Goal: Task Accomplishment & Management: Manage account settings

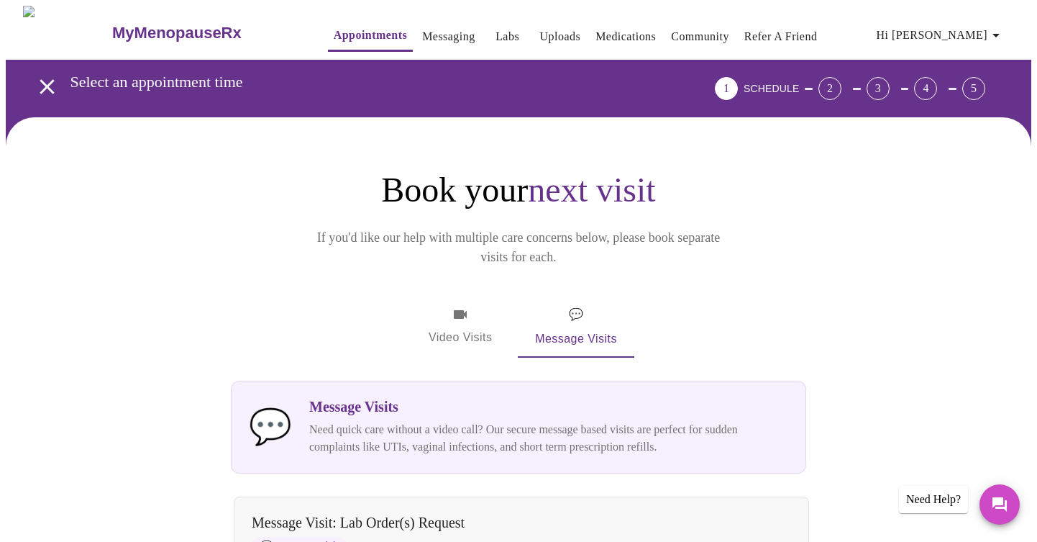
scroll to position [714, 0]
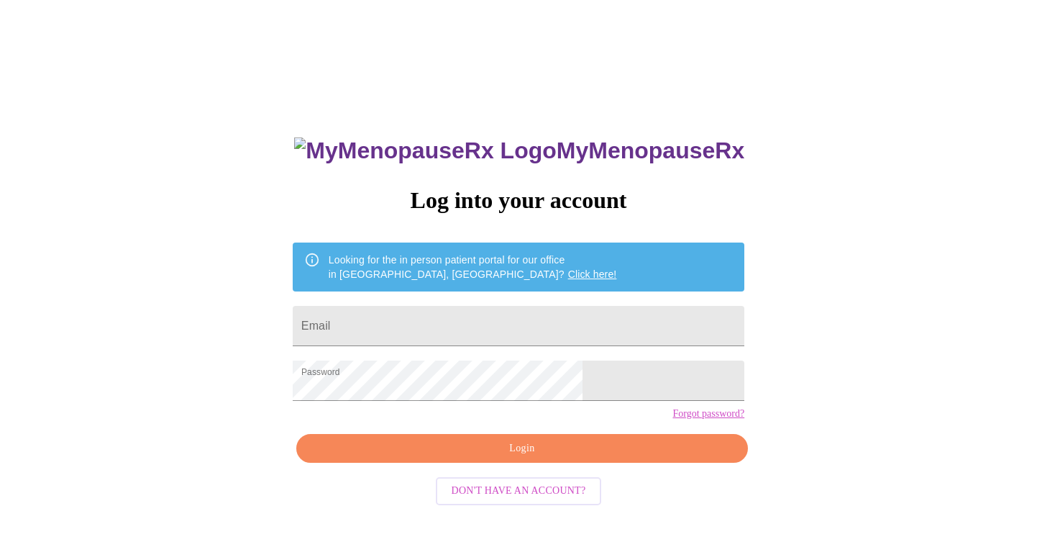
scroll to position [14, 0]
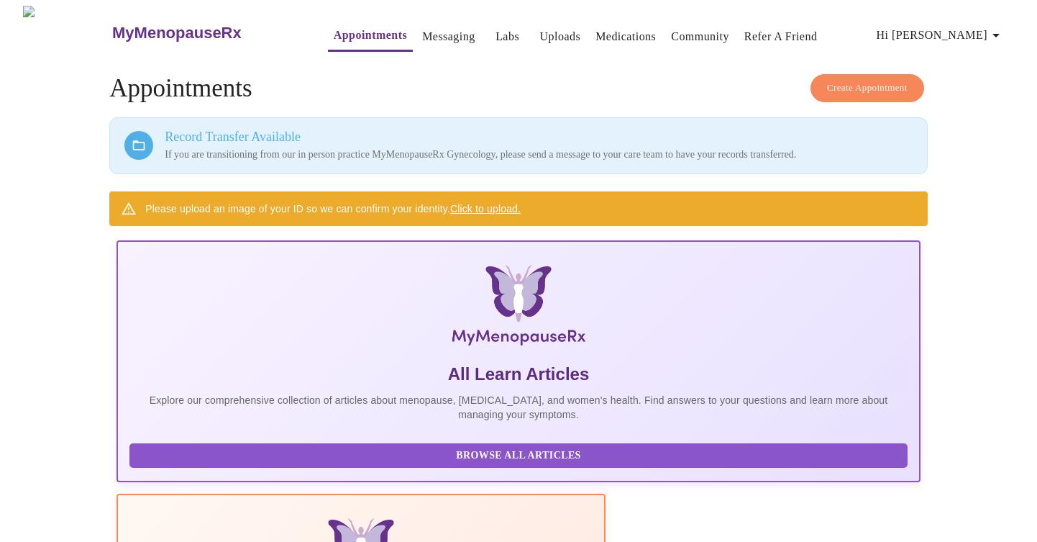
scroll to position [114, 0]
